Goal: Transaction & Acquisition: Purchase product/service

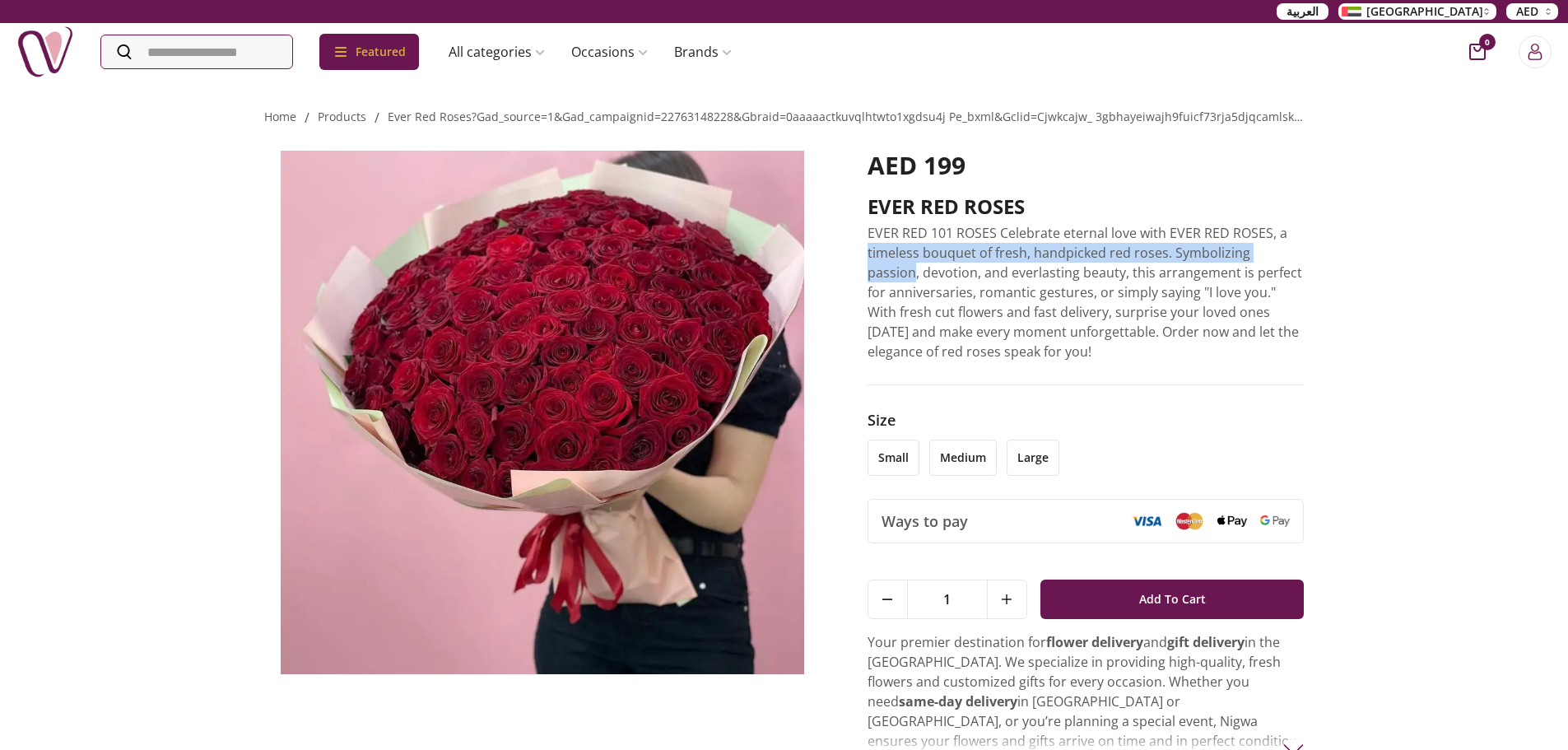
drag, startPoint x: 867, startPoint y: 255, endPoint x: 1294, endPoint y: 255, distance: 427.0
click at [1294, 255] on p "EVER RED 101 ROSES Celebrate eternal love with EVER RED ROSES, a timeless bouqu…" at bounding box center [1086, 291] width 437 height 138
click at [1251, 255] on p "EVER RED 101 ROSES Celebrate eternal love with EVER RED ROSES, a timeless bouqu…" at bounding box center [1086, 291] width 437 height 138
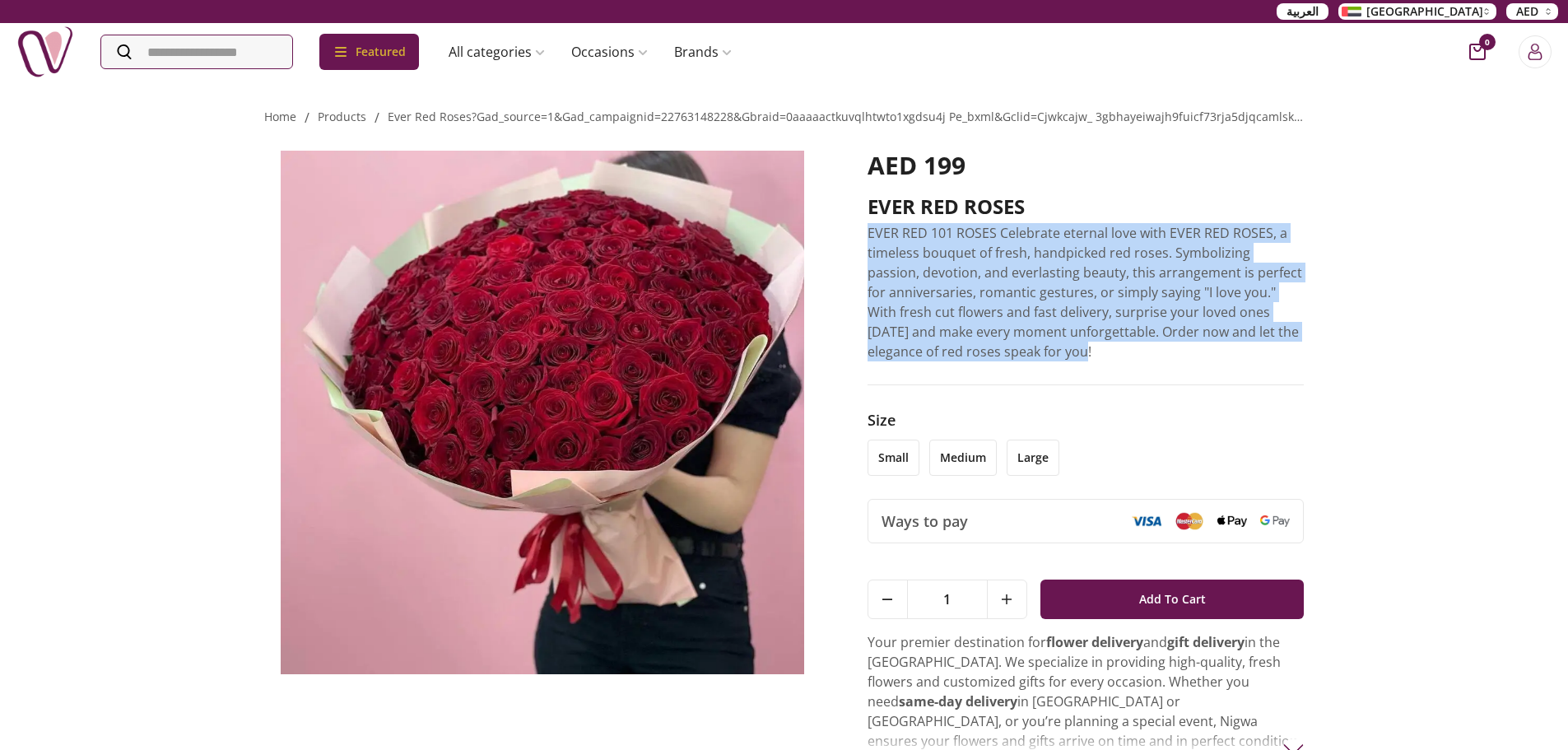
drag, startPoint x: 1022, startPoint y: 349, endPoint x: 870, endPoint y: 229, distance: 193.7
click at [870, 229] on p "EVER RED 101 ROSES Celebrate eternal love with EVER RED ROSES, a timeless bouqu…" at bounding box center [1086, 291] width 437 height 138
copy p "EVER RED 101 ROSES Celebrate eternal love with EVER RED ROSES, a timeless bouqu…"
